Goal: Task Accomplishment & Management: Complete application form

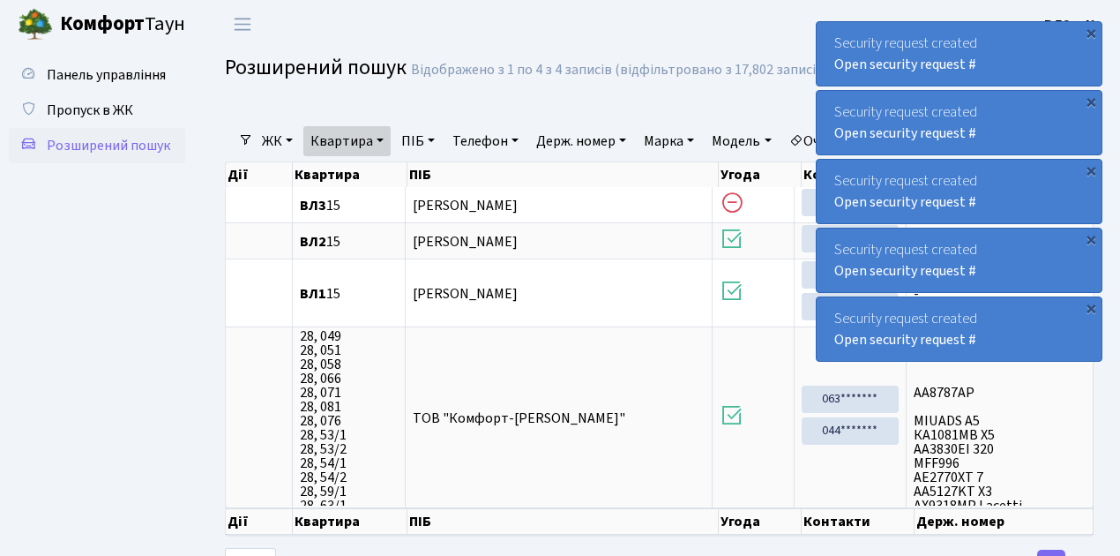
select select "25"
click at [381, 139] on link "Квартира" at bounding box center [346, 141] width 87 height 30
type input "13"
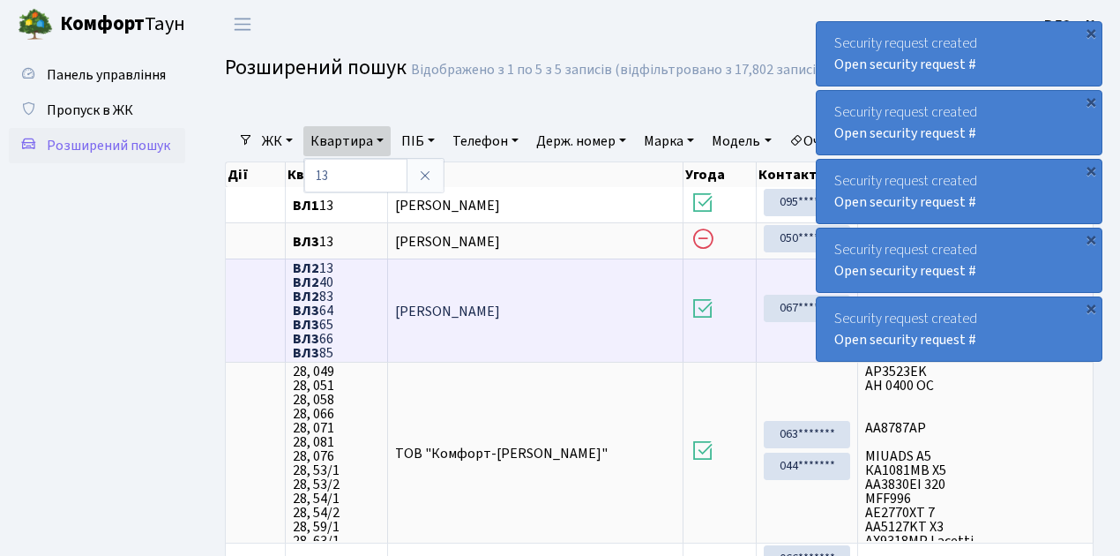
click at [649, 305] on td "Іщенко Ігор Анатолійович" at bounding box center [535, 309] width 295 height 103
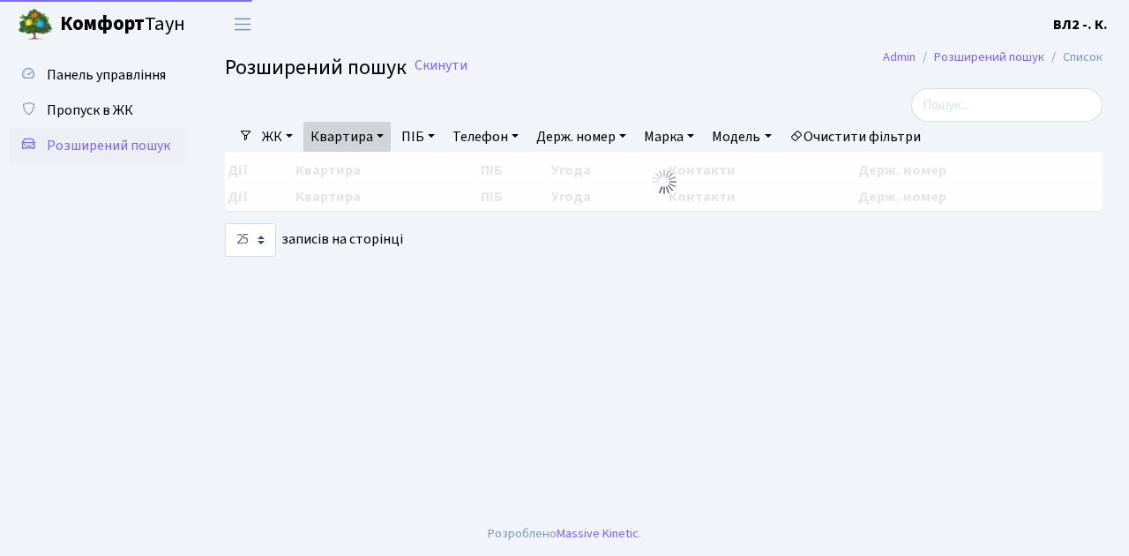
select select "25"
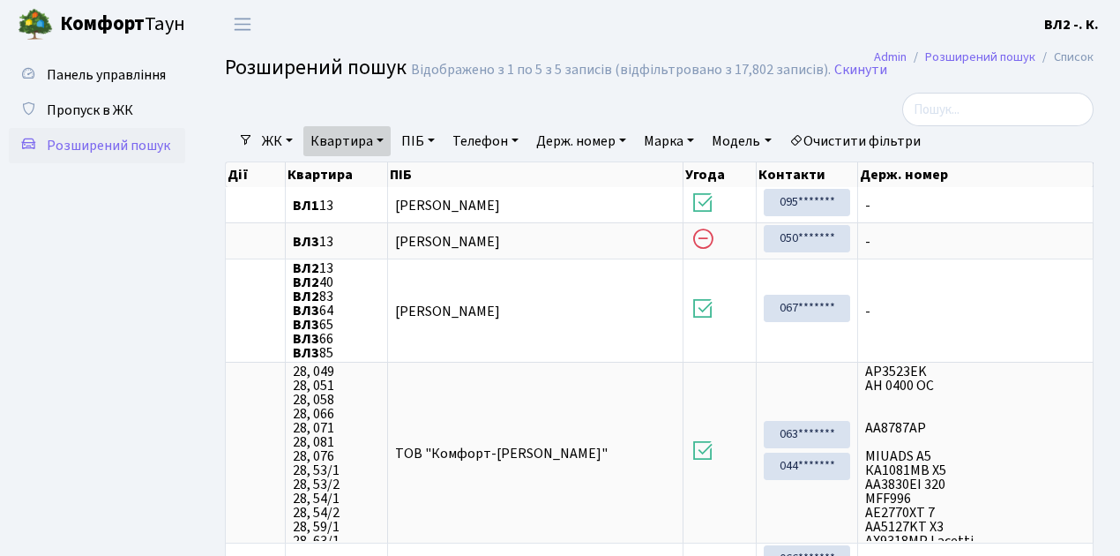
click at [146, 279] on ul "Панель управління Пропуск в ЖК Розширений пошук" at bounding box center [97, 462] width 176 height 810
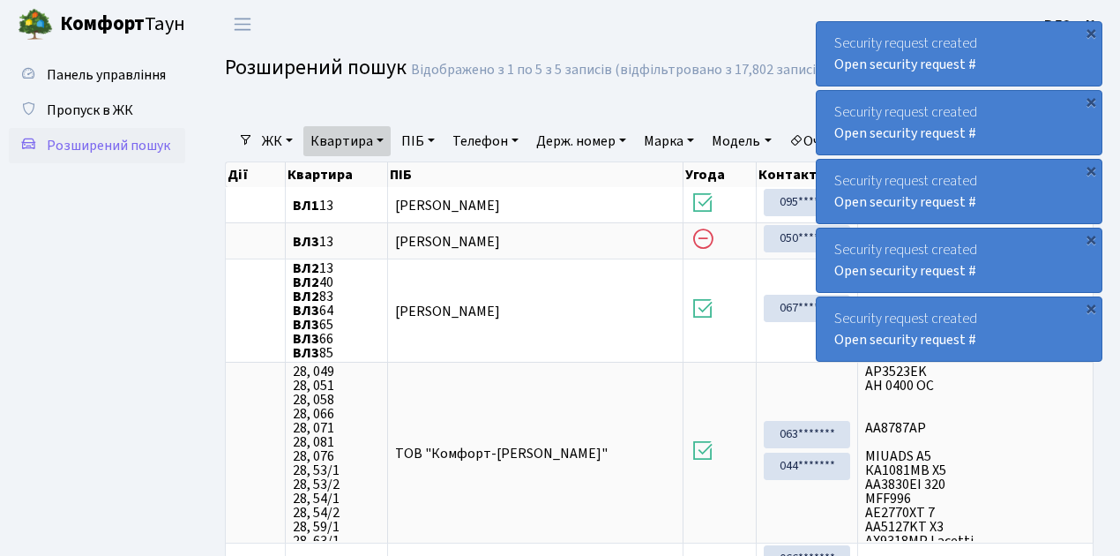
click at [383, 138] on link "Квартира" at bounding box center [346, 141] width 87 height 30
click at [362, 173] on input "13" at bounding box center [355, 176] width 103 height 34
type input "128"
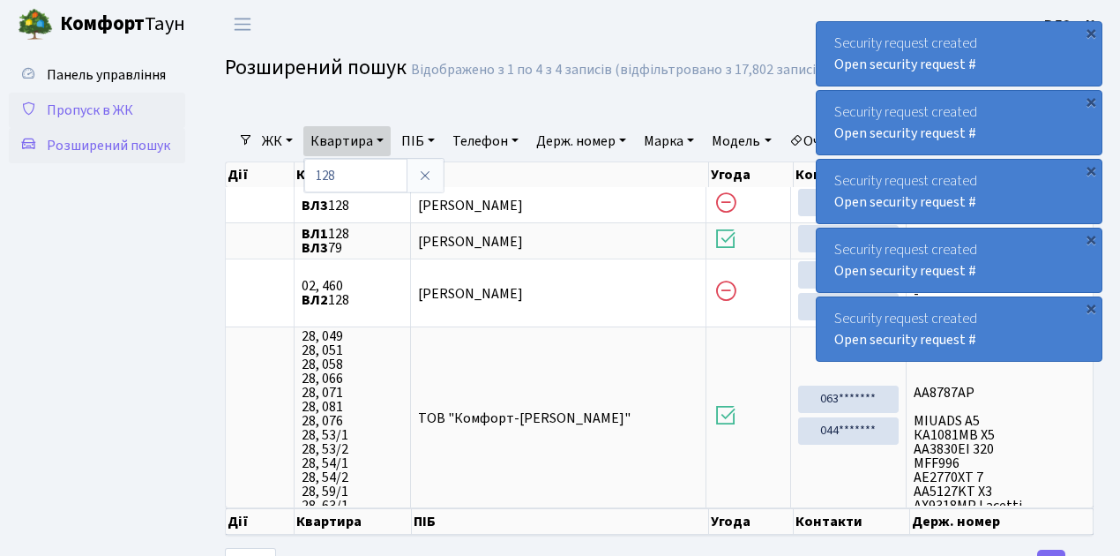
click at [79, 111] on span "Пропуск в ЖК" at bounding box center [90, 110] width 86 height 19
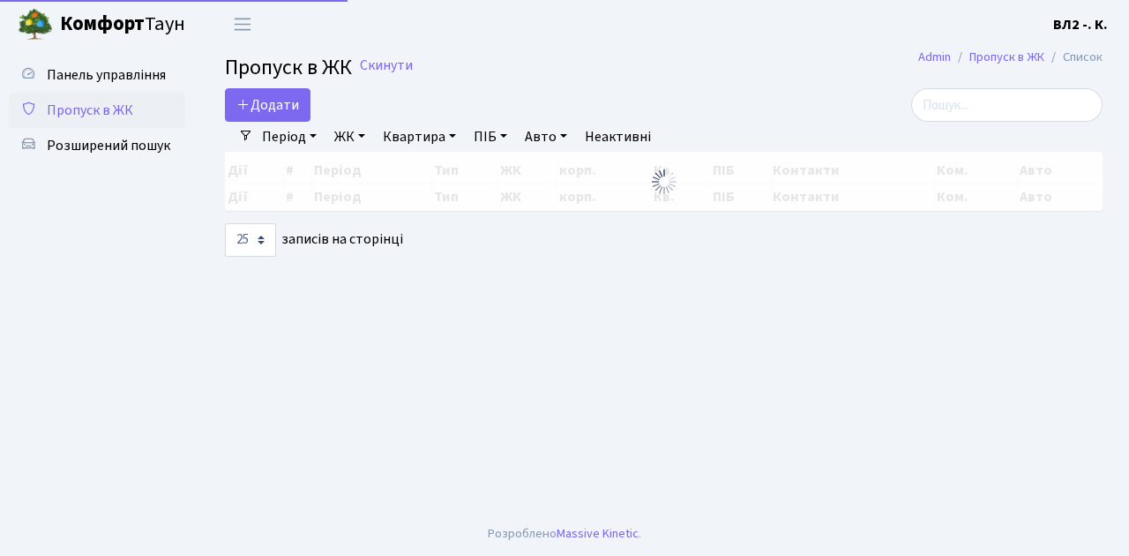
select select "25"
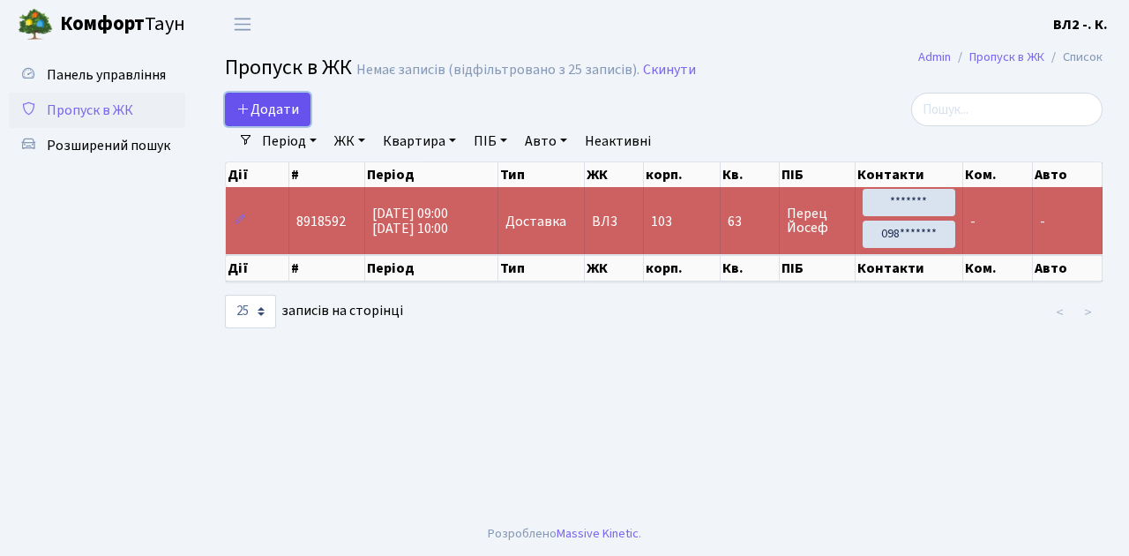
click at [303, 118] on link "Додати" at bounding box center [268, 110] width 86 height 34
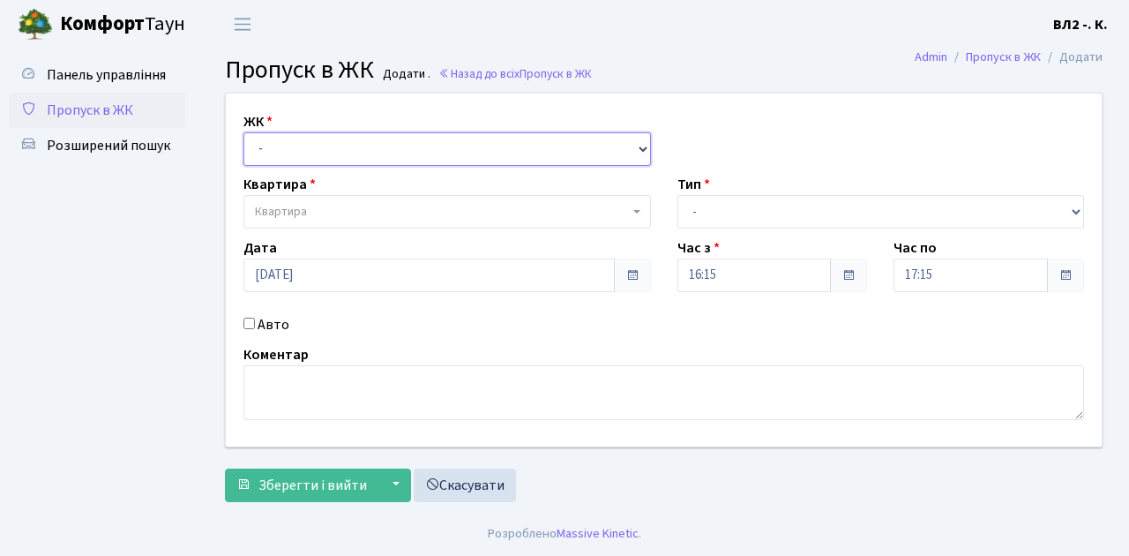
click at [638, 146] on select "- ВЛ1, Ужгородський пров., 4/1 ВЛ2, Голосіївський просп., 76 ВЛ3, пр.Голосіївсь…" at bounding box center [446, 149] width 407 height 34
select select "317"
click at [243, 132] on select "- ВЛ1, Ужгородський пров., 4/1 ВЛ2, Голосіївський просп., 76 ВЛ3, пр.Голосіївсь…" at bounding box center [446, 149] width 407 height 34
select select
click at [633, 210] on b at bounding box center [636, 212] width 7 height 4
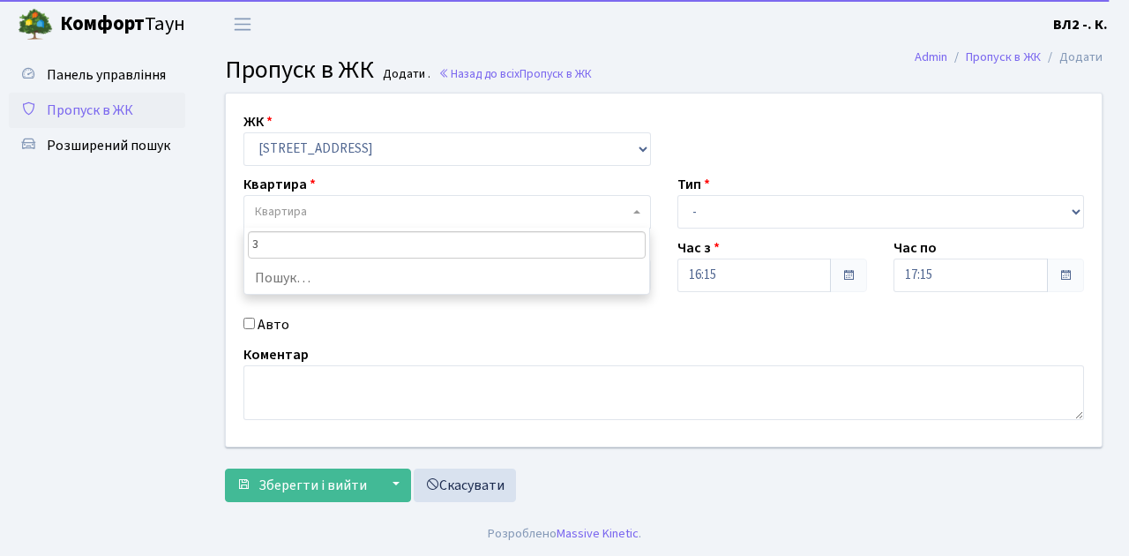
type input "31"
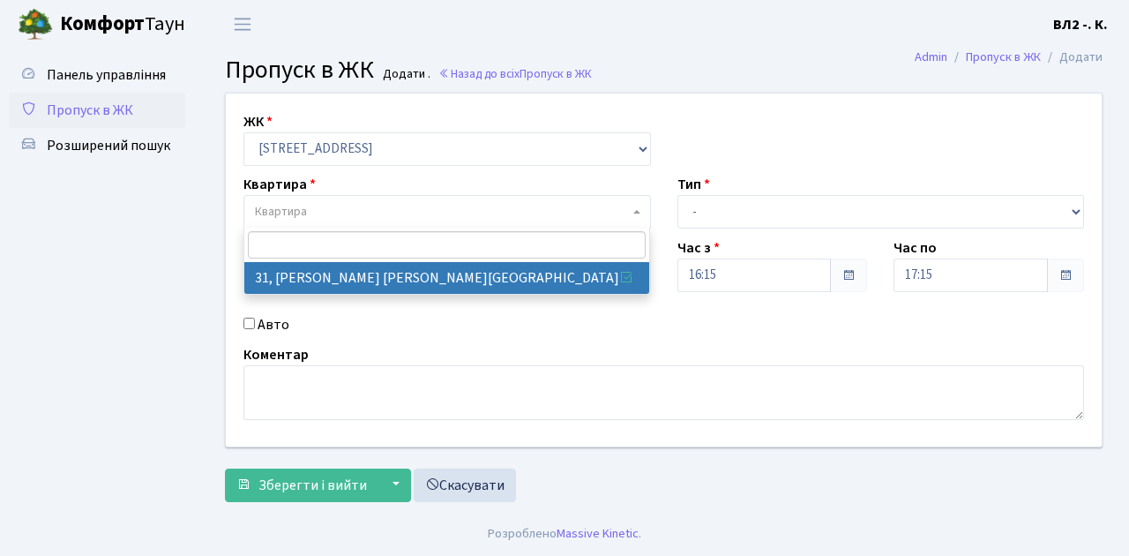
select select "38032"
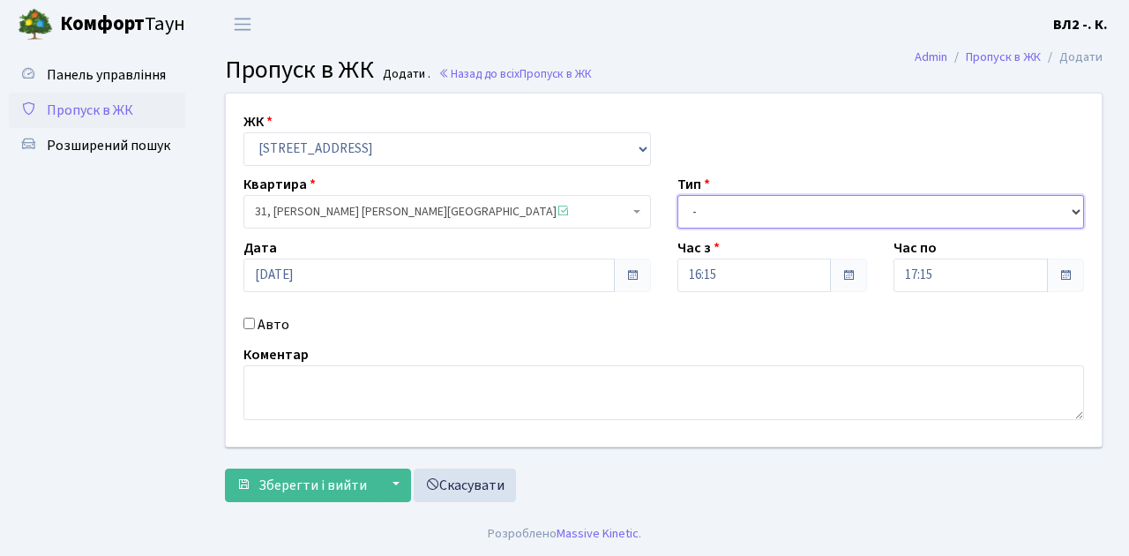
click at [1071, 208] on select "- Доставка Таксі Гості Сервіс" at bounding box center [880, 212] width 407 height 34
select select "1"
click at [677, 195] on select "- Доставка Таксі Гості Сервіс" at bounding box center [880, 212] width 407 height 34
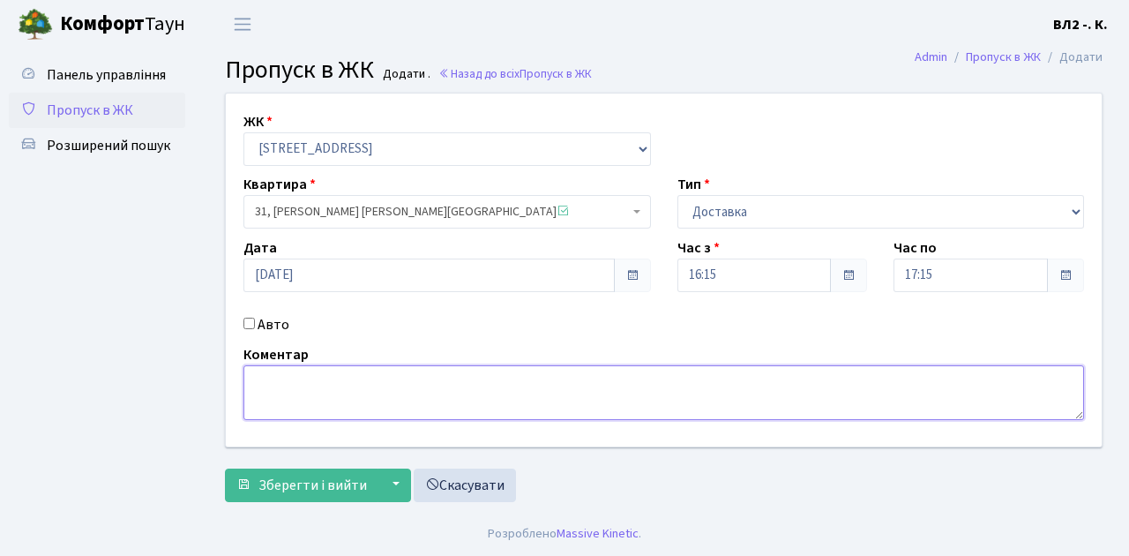
drag, startPoint x: 263, startPoint y: 378, endPoint x: 536, endPoint y: 386, distance: 273.5
click at [263, 377] on textarea at bounding box center [663, 392] width 840 height 55
type textarea "Glovo 16-16"
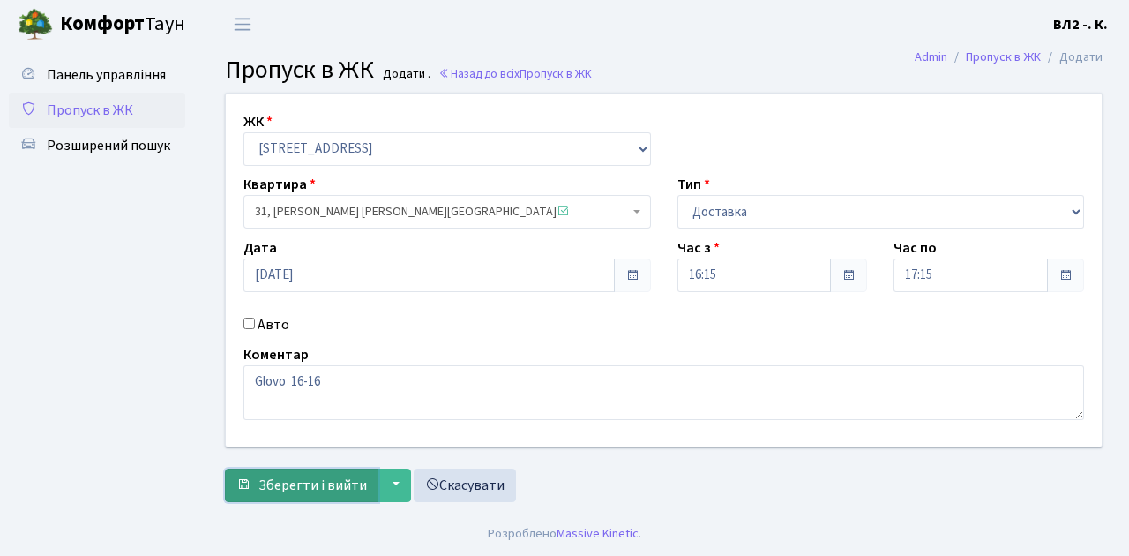
click at [276, 481] on span "Зберегти і вийти" at bounding box center [312, 484] width 108 height 19
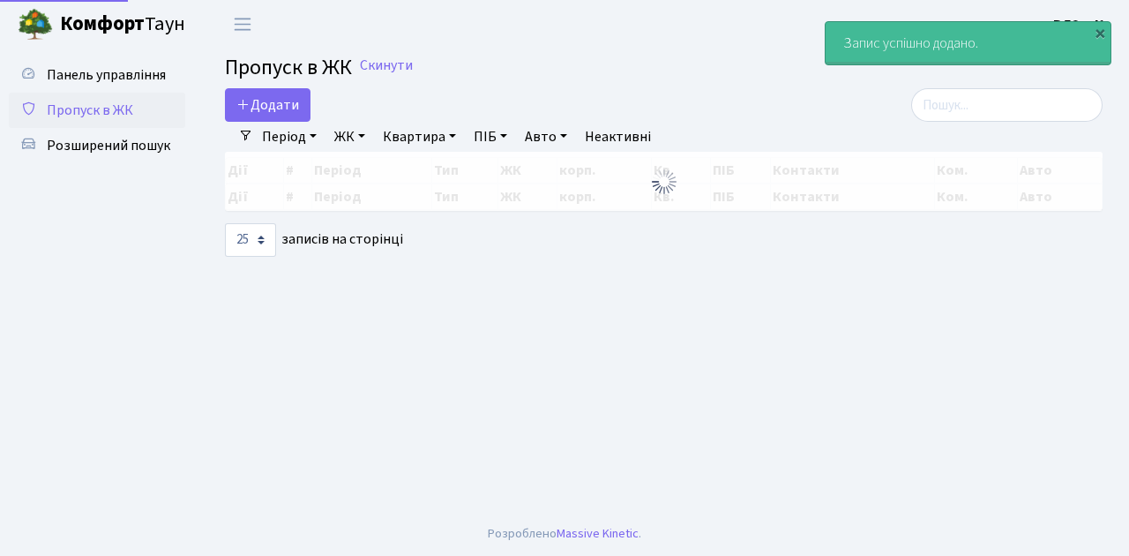
select select "25"
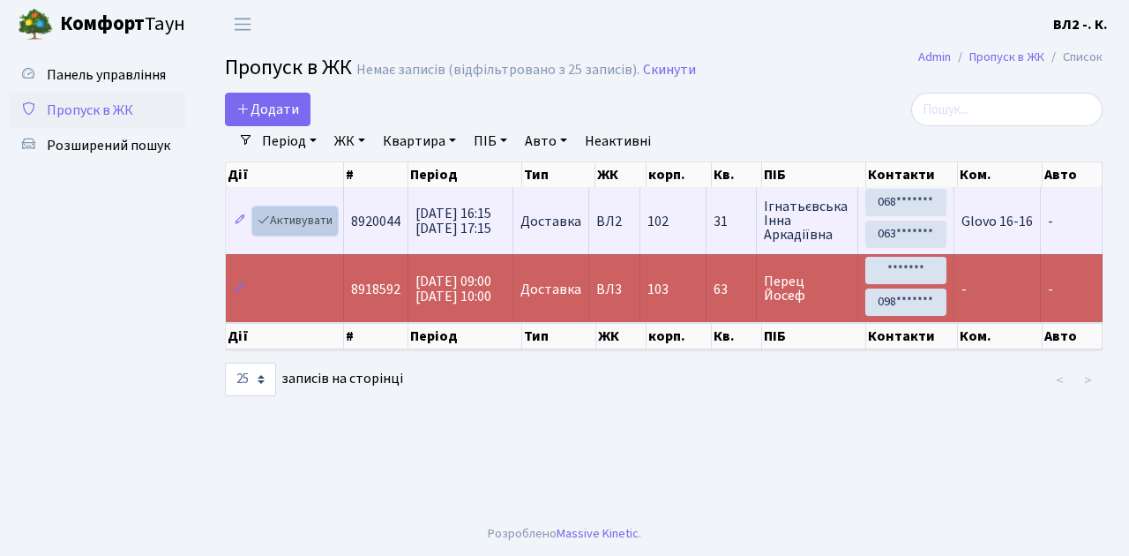
click at [330, 230] on link "Активувати" at bounding box center [295, 220] width 84 height 27
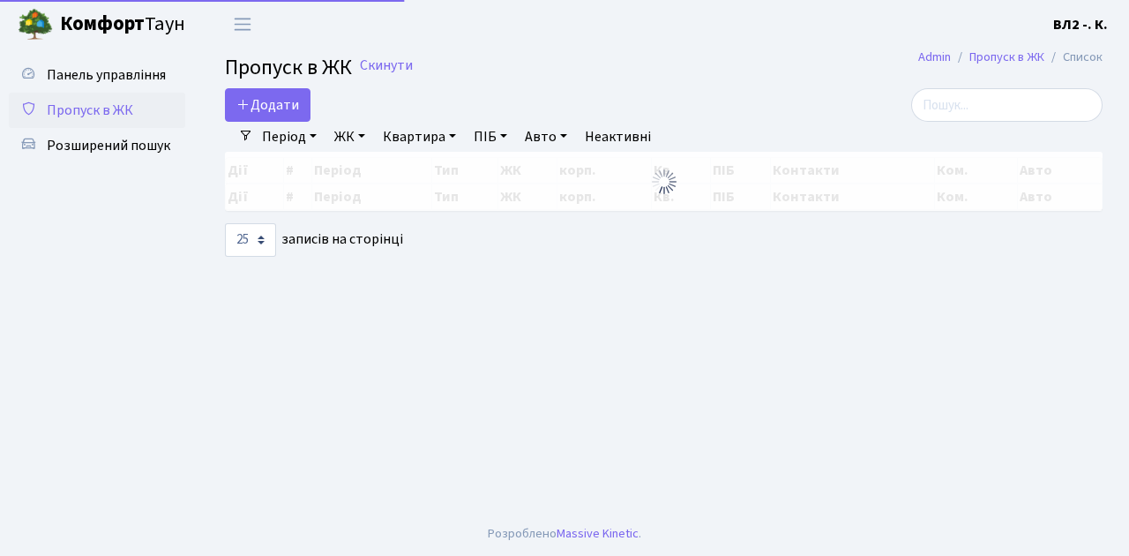
select select "25"
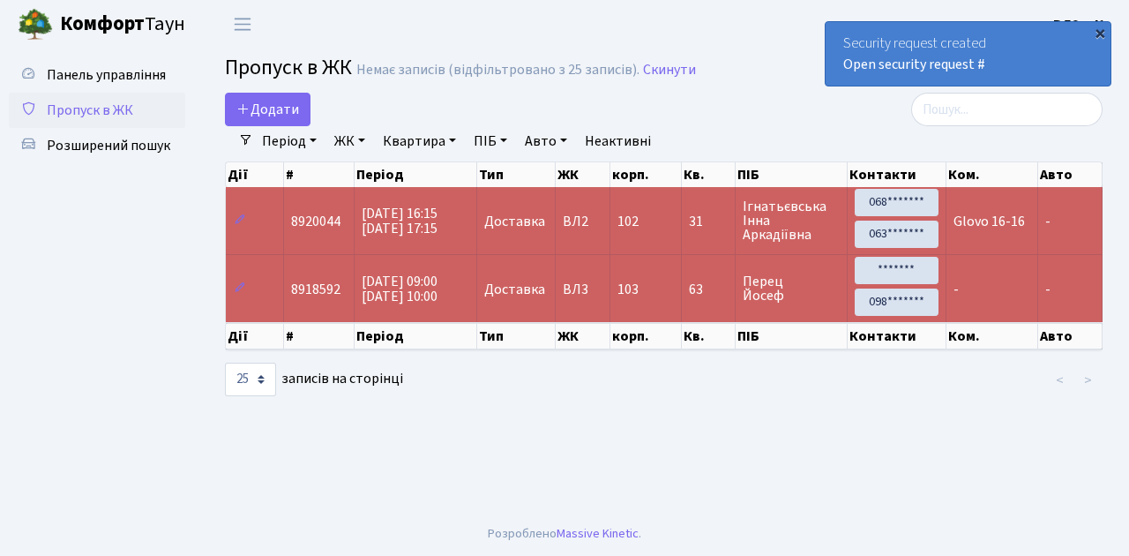
click at [1101, 34] on div "×" at bounding box center [1100, 33] width 18 height 18
